Goal: Task Accomplishment & Management: Manage account settings

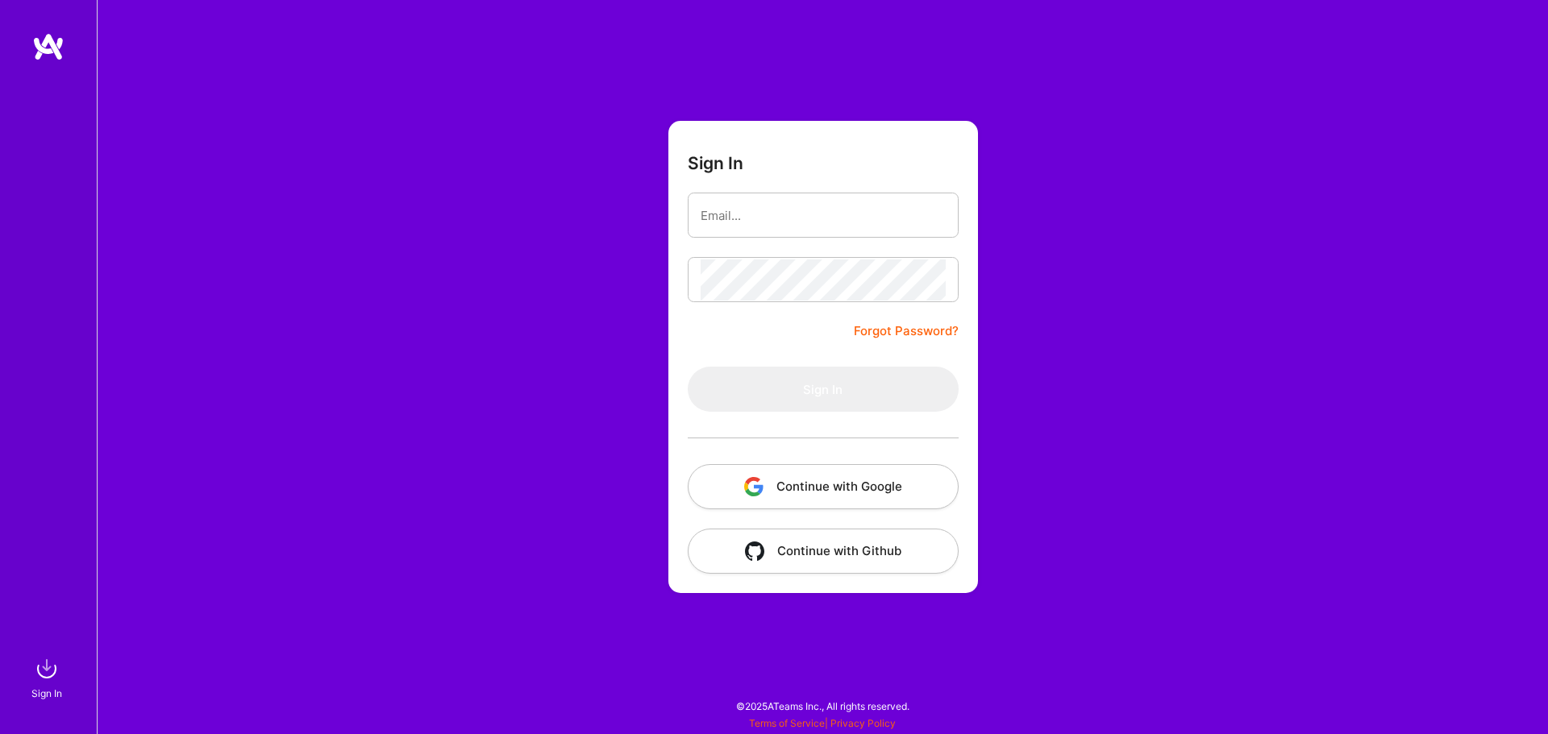
click at [826, 484] on button "Continue with Google" at bounding box center [823, 486] width 271 height 45
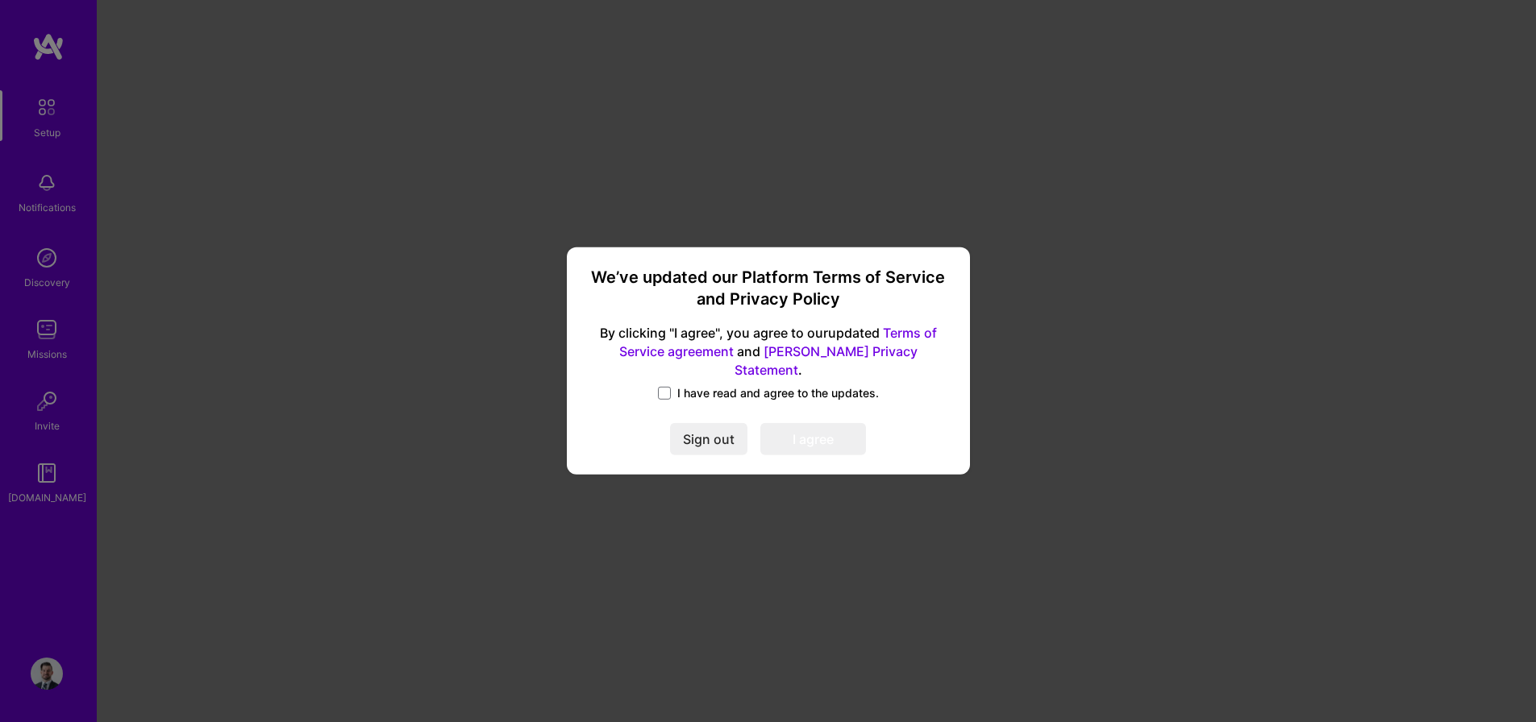
click at [710, 388] on span "I have read and agree to the updates." at bounding box center [778, 393] width 202 height 16
click at [0, 0] on input "I have read and agree to the updates." at bounding box center [0, 0] width 0 height 0
click at [780, 426] on button "I agree" at bounding box center [813, 440] width 106 height 32
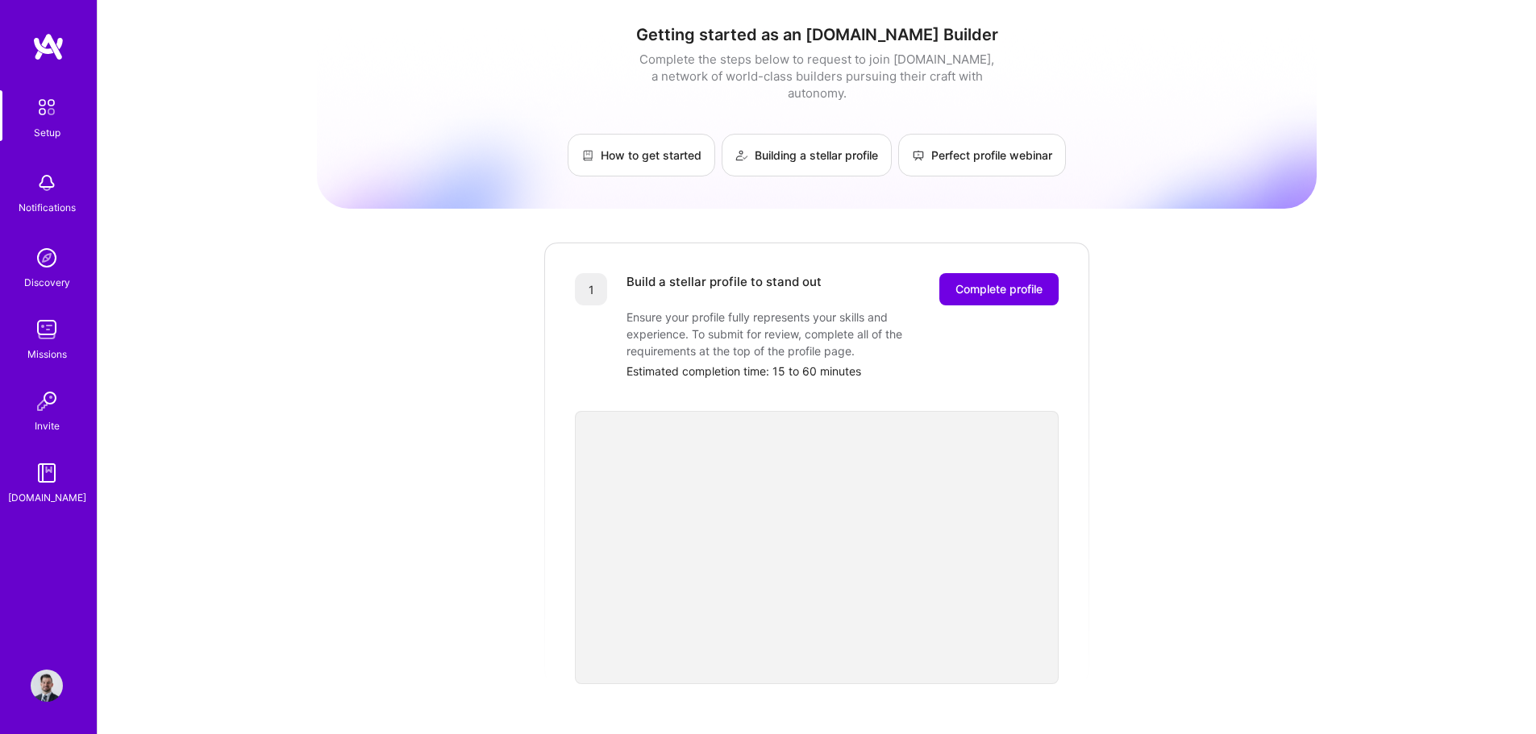
click at [49, 190] on img at bounding box center [47, 183] width 32 height 32
click at [48, 318] on img at bounding box center [47, 330] width 32 height 32
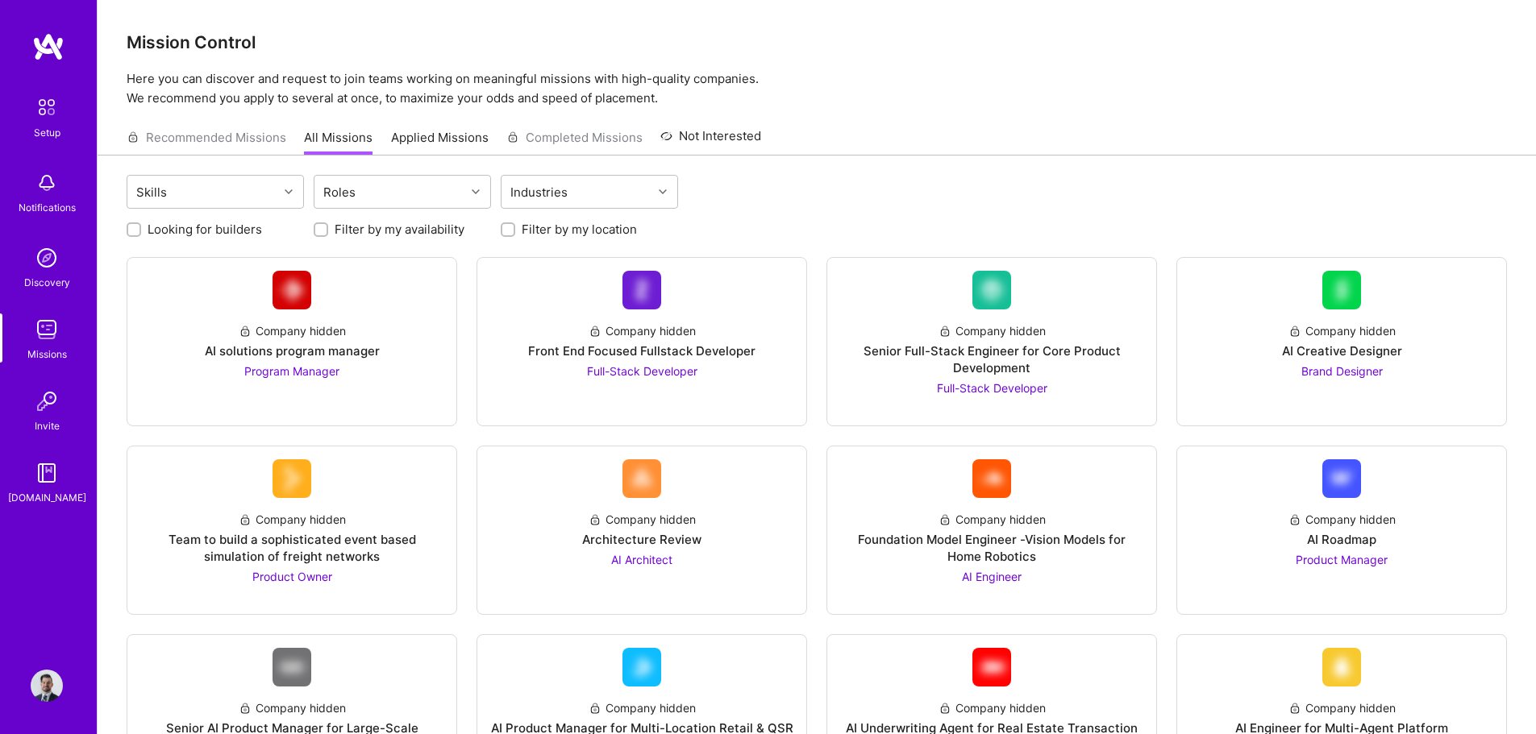
click at [48, 680] on img at bounding box center [47, 686] width 32 height 32
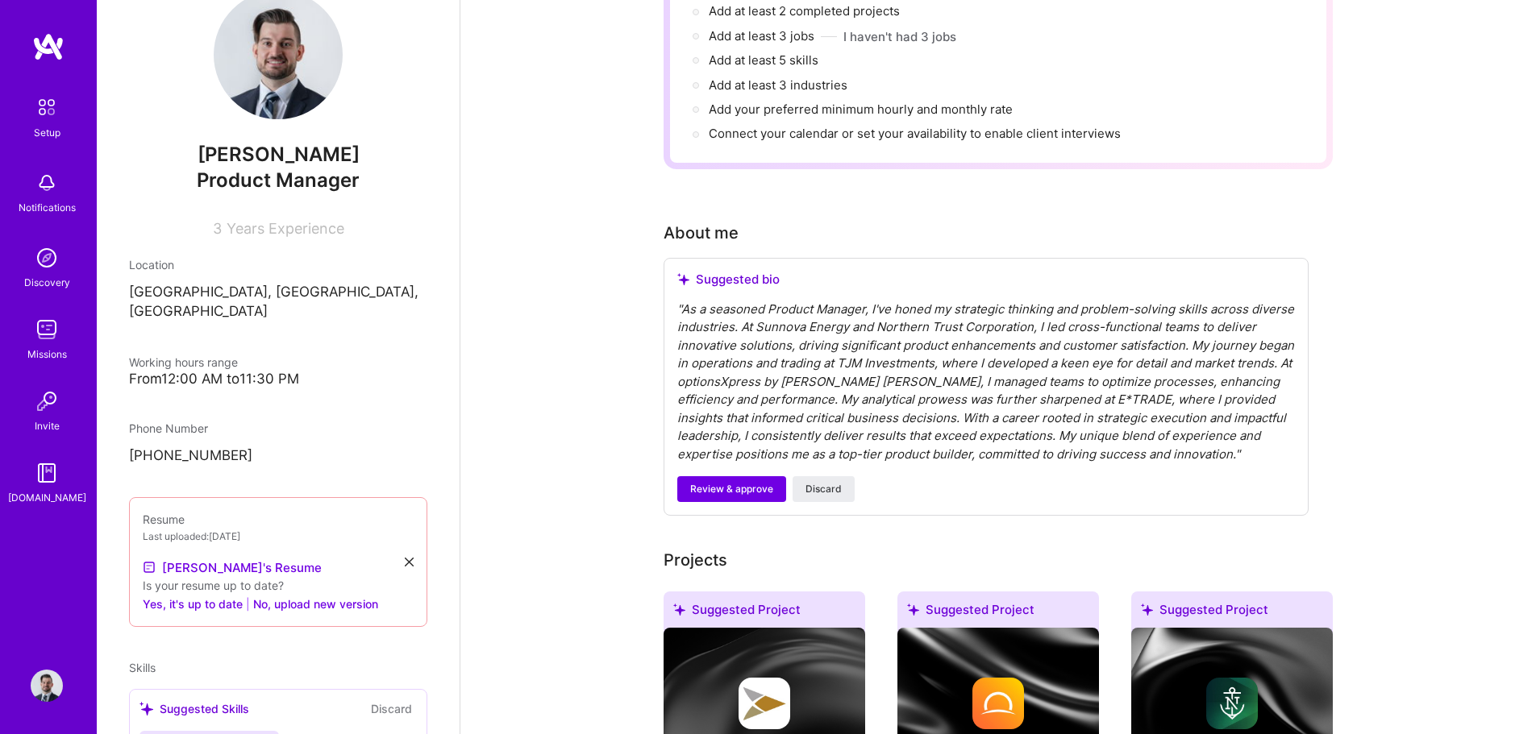
scroll to position [161, 0]
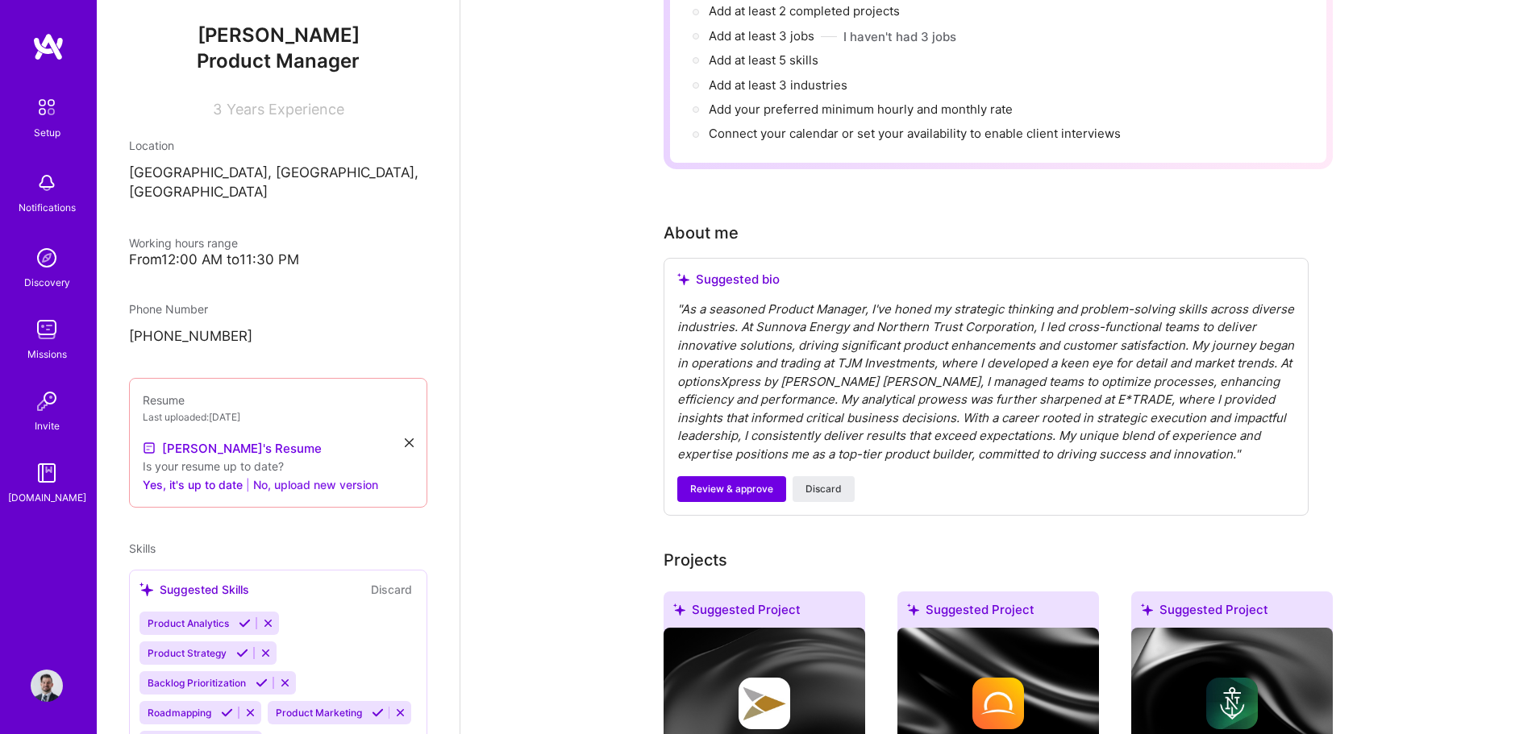
click at [301, 475] on button "No, upload new version" at bounding box center [315, 484] width 125 height 19
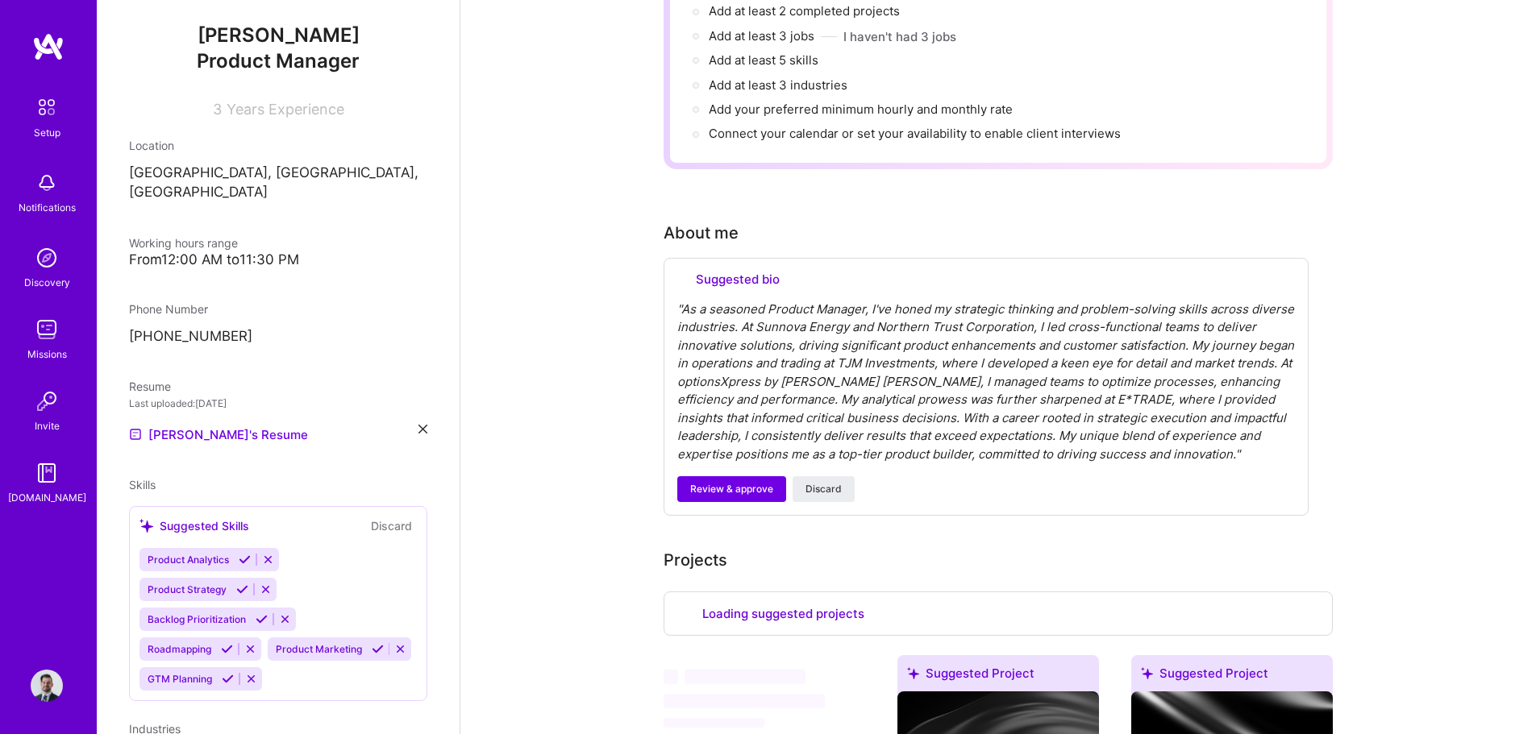
select select "US"
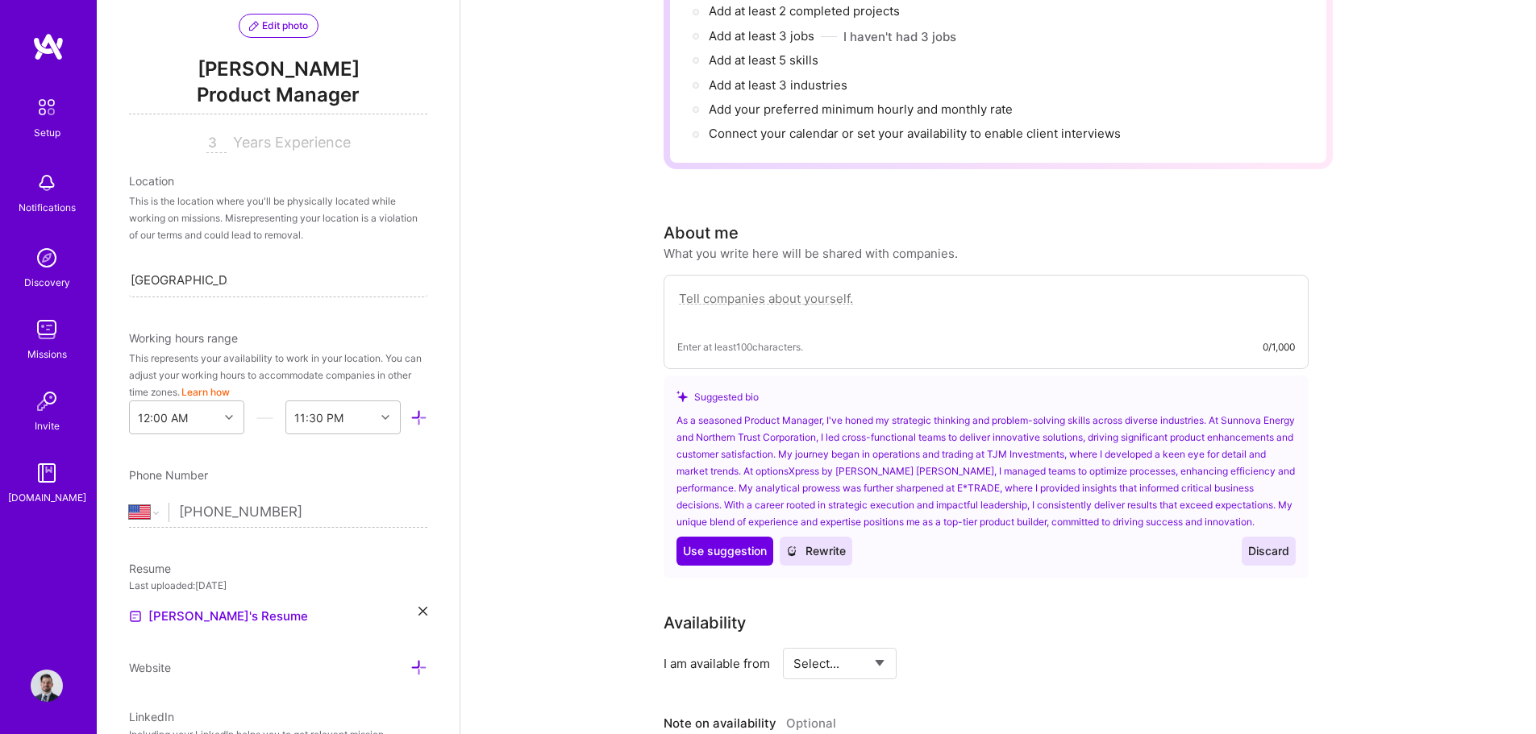
scroll to position [577, 0]
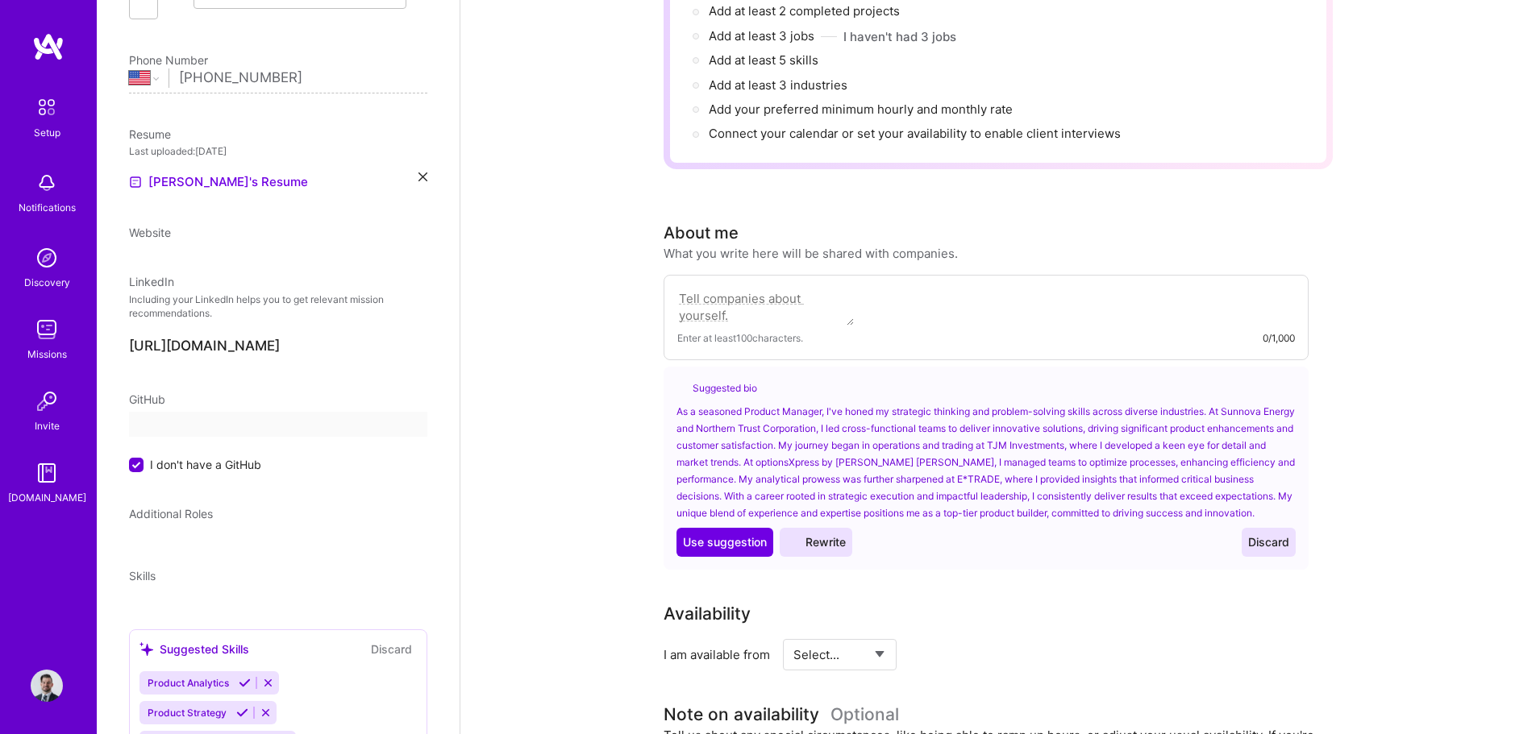
select select "US"
